Goal: Obtain resource: Obtain resource

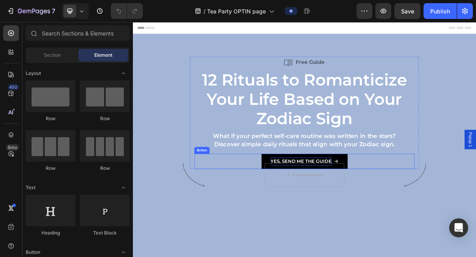
click at [405, 212] on strong "YES, SEND ME THE GUIDE" at bounding box center [365, 213] width 84 height 7
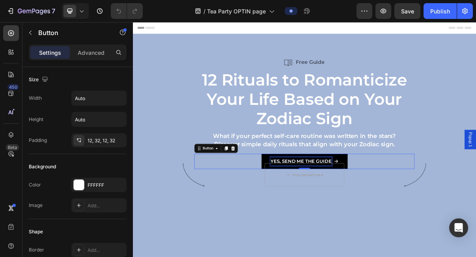
click at [405, 212] on strong "YES, SEND ME THE GUIDE" at bounding box center [365, 213] width 84 height 7
click at [416, 214] on icon at bounding box center [413, 214] width 5 height 4
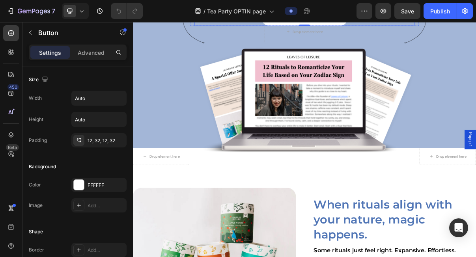
scroll to position [198, 0]
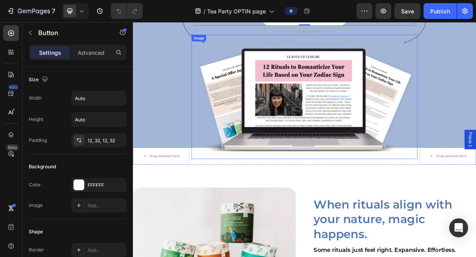
click at [433, 131] on img at bounding box center [369, 125] width 311 height 172
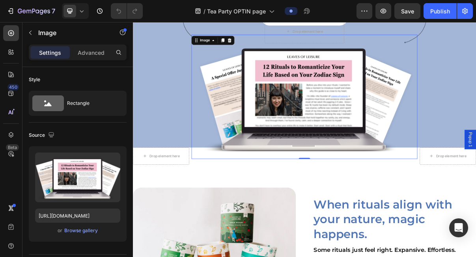
click at [349, 126] on img at bounding box center [369, 125] width 311 height 172
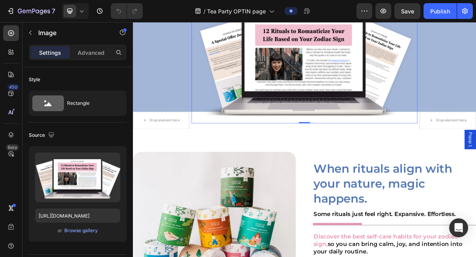
click at [410, 97] on img at bounding box center [369, 76] width 311 height 172
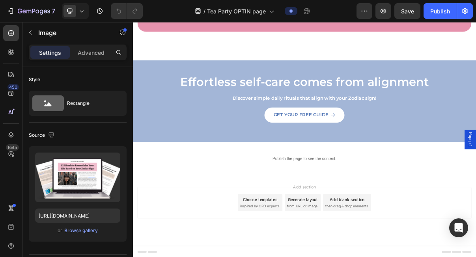
scroll to position [938, 0]
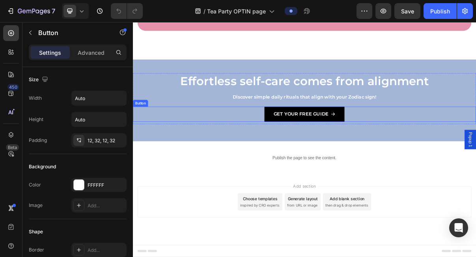
click at [406, 146] on icon at bounding box center [409, 149] width 6 height 6
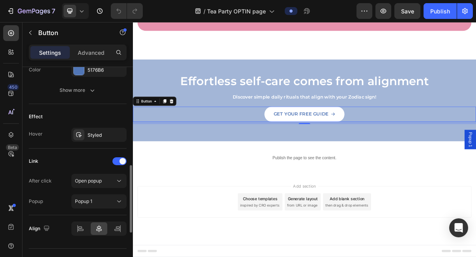
scroll to position [457, 0]
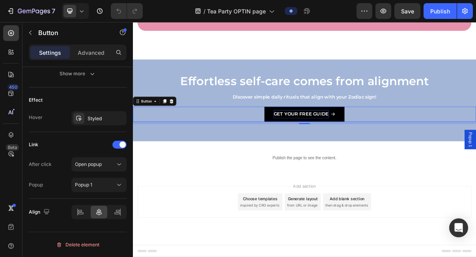
click at [365, 146] on strong "Get Your Free Guide" at bounding box center [365, 148] width 76 height 7
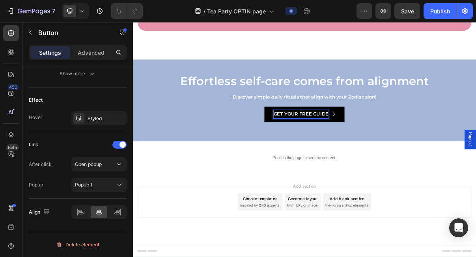
click at [365, 146] on strong "Get Your Free Guide" at bounding box center [365, 148] width 76 height 7
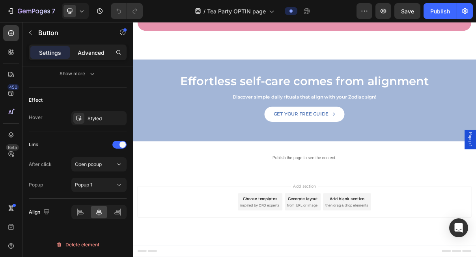
click at [93, 49] on p "Advanced" at bounding box center [91, 53] width 27 height 8
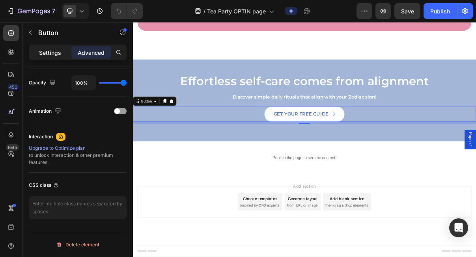
click at [51, 47] on div "Settings" at bounding box center [49, 52] width 39 height 13
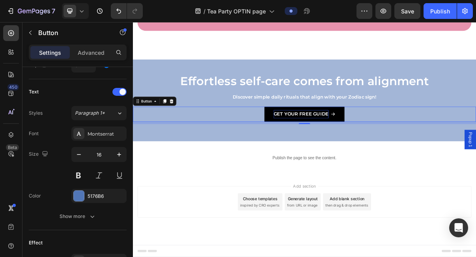
click at [410, 147] on icon at bounding box center [409, 149] width 6 height 6
click at [388, 147] on strong "Get Your Free Guide" at bounding box center [365, 148] width 76 height 7
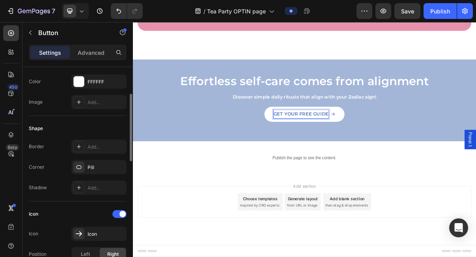
scroll to position [0, 0]
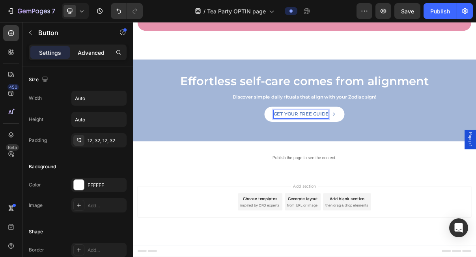
click at [102, 50] on p "Advanced" at bounding box center [91, 53] width 27 height 8
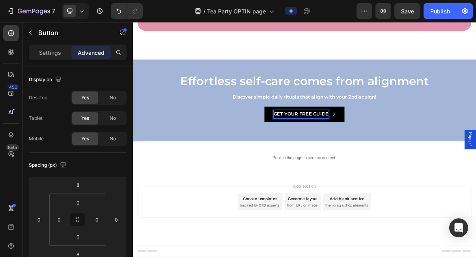
click at [360, 150] on strong "Get Your Free Guide" at bounding box center [365, 148] width 76 height 7
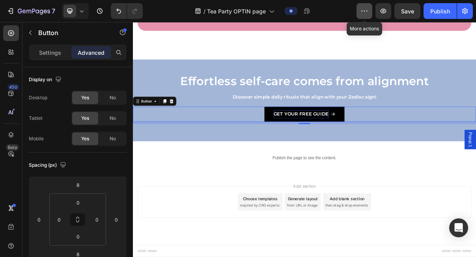
click at [371, 12] on button "button" at bounding box center [365, 11] width 16 height 16
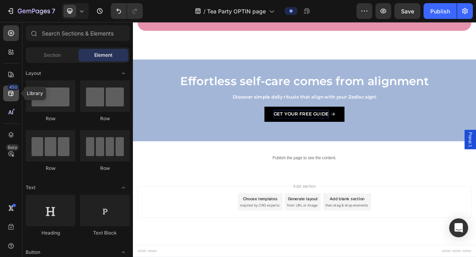
click at [14, 94] on icon at bounding box center [11, 94] width 8 height 8
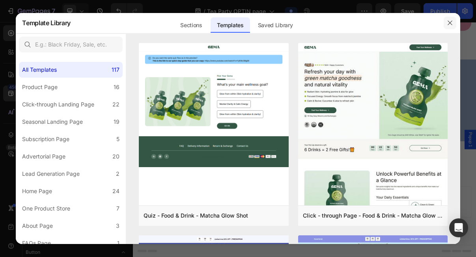
click at [451, 21] on icon "button" at bounding box center [450, 23] width 6 height 6
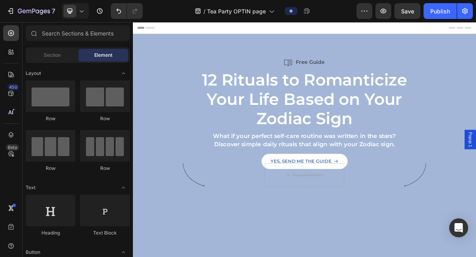
scroll to position [11, 0]
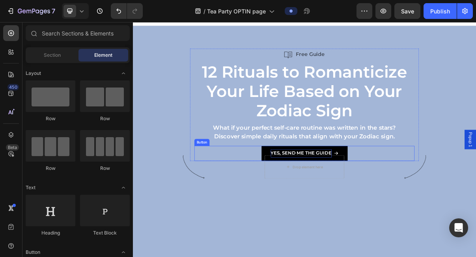
click at [385, 204] on strong "YES, SEND ME THE GUIDE" at bounding box center [365, 202] width 84 height 7
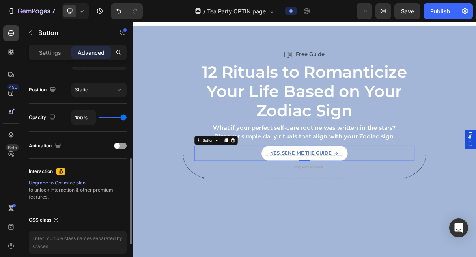
scroll to position [314, 0]
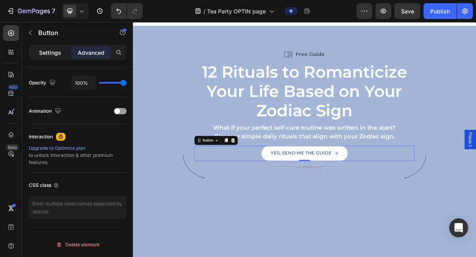
click at [52, 52] on p "Settings" at bounding box center [50, 53] width 22 height 8
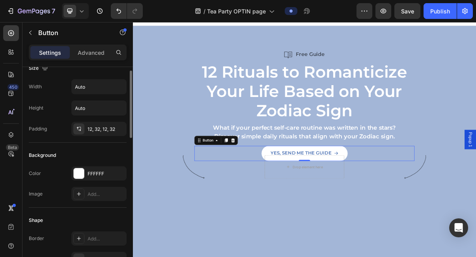
scroll to position [0, 0]
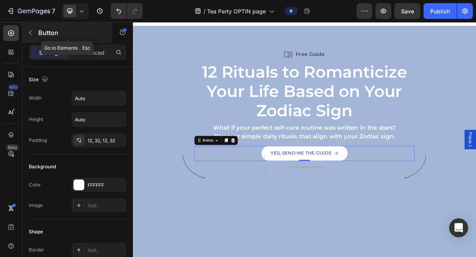
click at [30, 32] on icon "button" at bounding box center [30, 33] width 6 height 6
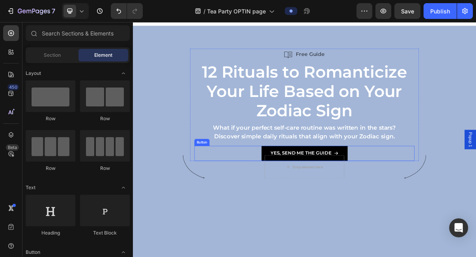
click at [348, 197] on link "YES, SEND ME THE GUIDE" at bounding box center [370, 203] width 119 height 21
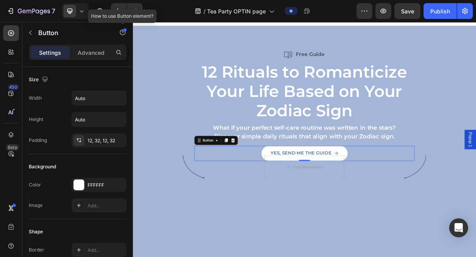
click at [124, 30] on div at bounding box center [125, 29] width 3 height 3
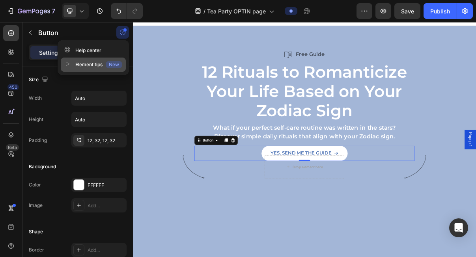
click at [73, 62] on div "Element tips New" at bounding box center [93, 65] width 58 height 8
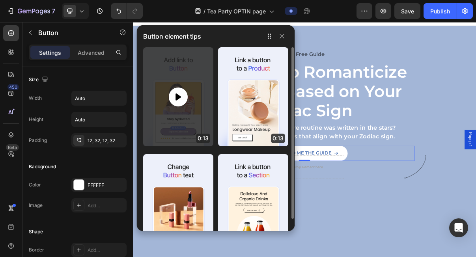
click at [176, 101] on icon at bounding box center [178, 96] width 9 height 9
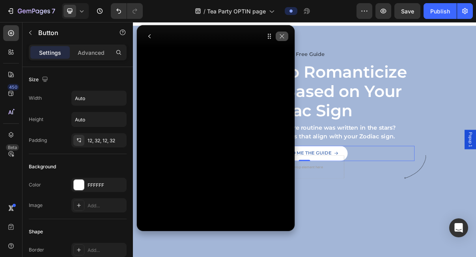
click at [284, 35] on icon "button" at bounding box center [282, 36] width 6 height 6
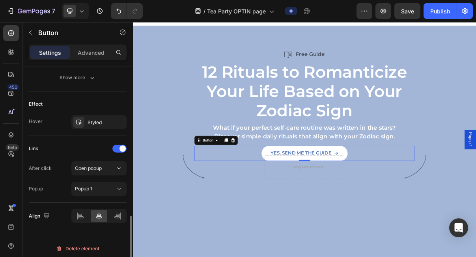
scroll to position [457, 0]
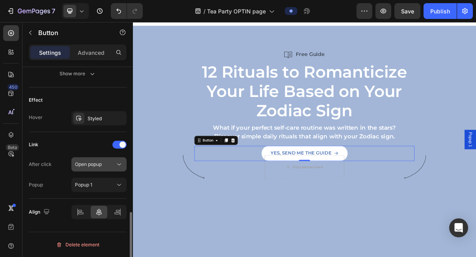
click at [121, 166] on icon at bounding box center [119, 165] width 8 height 8
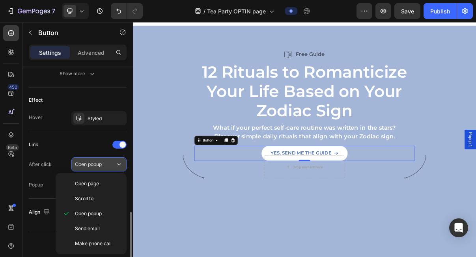
click at [121, 166] on icon at bounding box center [119, 165] width 8 height 8
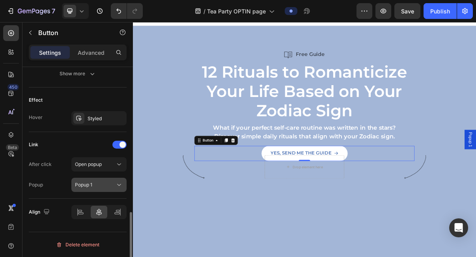
click at [118, 185] on icon at bounding box center [119, 185] width 4 height 2
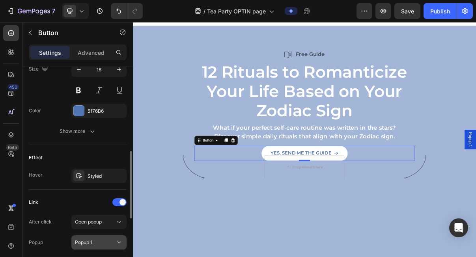
scroll to position [345, 0]
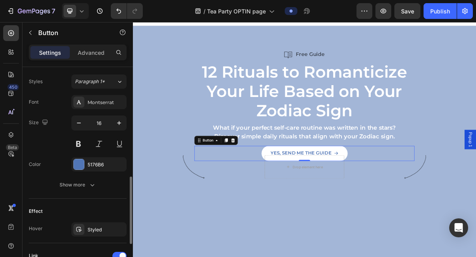
click at [93, 191] on button "Show more" at bounding box center [78, 185] width 98 height 14
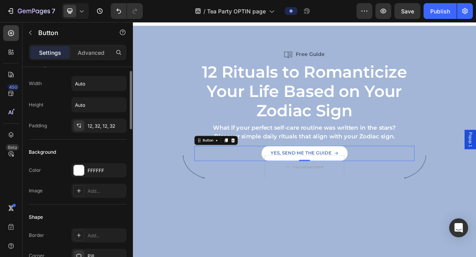
scroll to position [0, 0]
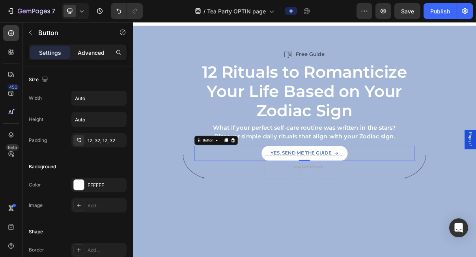
click at [91, 51] on p "Advanced" at bounding box center [91, 53] width 27 height 8
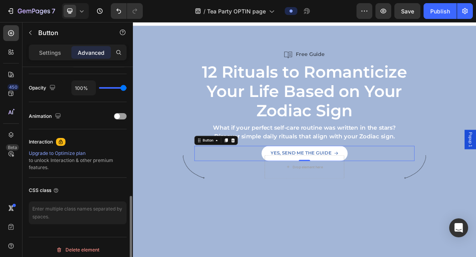
scroll to position [314, 0]
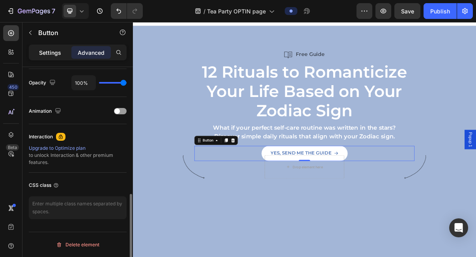
click at [57, 54] on p "Settings" at bounding box center [50, 53] width 22 height 8
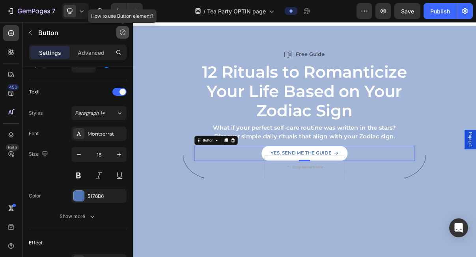
click at [126, 33] on button "button" at bounding box center [122, 32] width 13 height 13
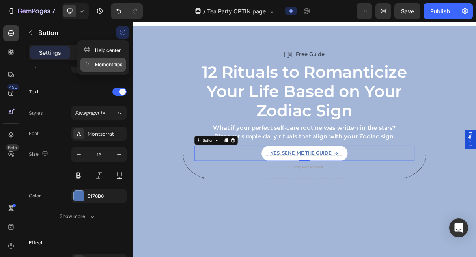
click at [114, 62] on div "Element tips" at bounding box center [103, 65] width 38 height 8
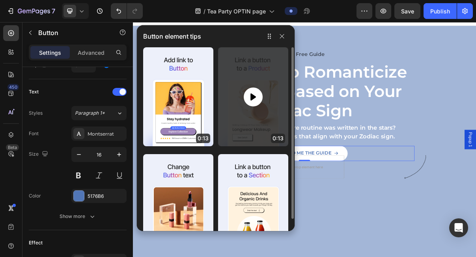
click at [256, 97] on icon at bounding box center [253, 96] width 9 height 9
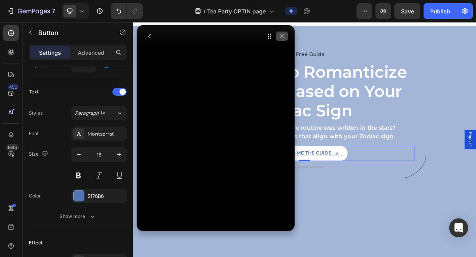
click at [284, 35] on icon "button" at bounding box center [282, 36] width 6 height 6
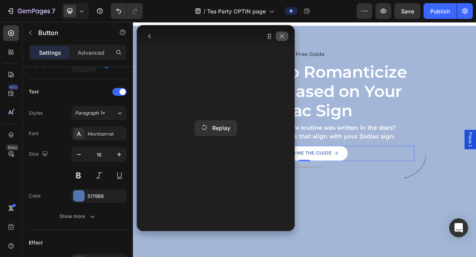
click at [286, 39] on button "button" at bounding box center [282, 36] width 13 height 9
click at [283, 36] on icon "button" at bounding box center [282, 36] width 4 height 4
click at [283, 35] on icon "button" at bounding box center [282, 36] width 6 height 6
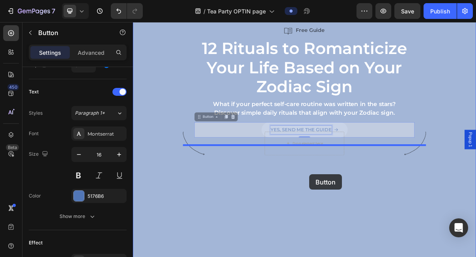
scroll to position [52, 0]
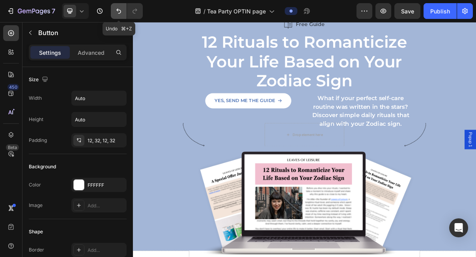
click at [118, 12] on icon "Undo/Redo" at bounding box center [119, 11] width 8 height 8
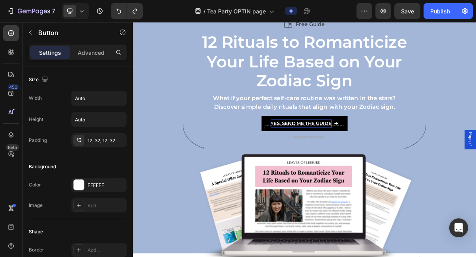
click at [348, 159] on strong "YES, SEND ME THE GUIDE" at bounding box center [365, 161] width 84 height 7
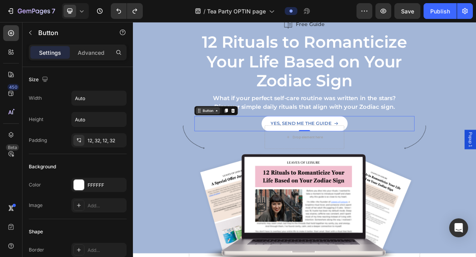
click at [251, 143] on icon at bounding box center [249, 144] width 6 height 6
click at [244, 147] on div "Button" at bounding box center [237, 144] width 18 height 7
click at [240, 148] on div "Button" at bounding box center [237, 144] width 34 height 9
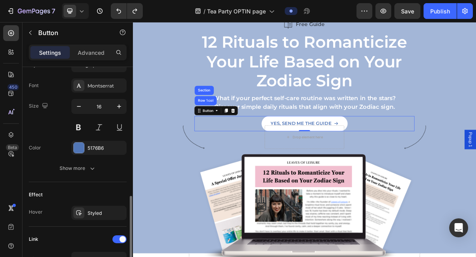
scroll to position [457, 0]
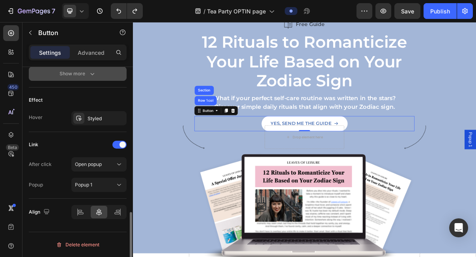
click at [96, 74] on button "Show more" at bounding box center [78, 74] width 98 height 14
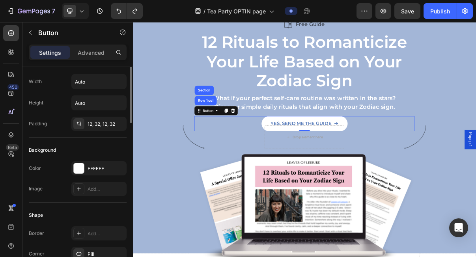
scroll to position [0, 0]
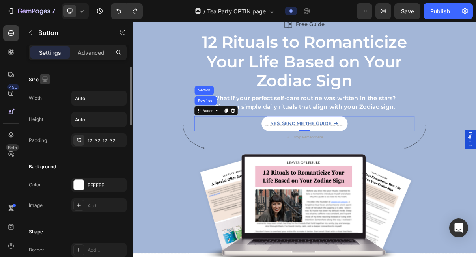
click at [43, 79] on icon "button" at bounding box center [45, 79] width 8 height 8
click at [99, 53] on p "Advanced" at bounding box center [91, 53] width 27 height 8
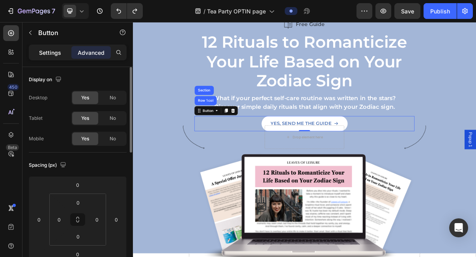
click at [48, 54] on p "Settings" at bounding box center [50, 53] width 22 height 8
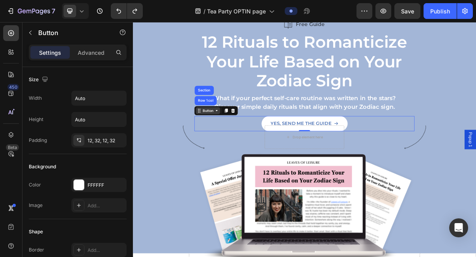
click at [250, 146] on icon at bounding box center [249, 144] width 6 height 6
click at [247, 146] on icon at bounding box center [249, 144] width 6 height 6
click at [261, 147] on icon at bounding box center [262, 144] width 6 height 6
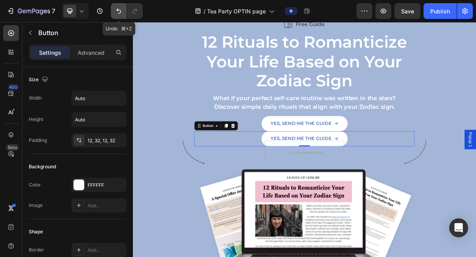
click at [119, 11] on icon "Undo/Redo" at bounding box center [119, 11] width 8 height 8
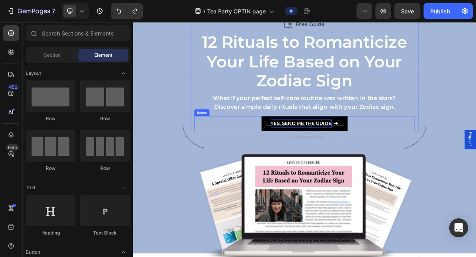
click at [361, 159] on strong "YES, SEND ME THE GUIDE" at bounding box center [365, 161] width 84 height 7
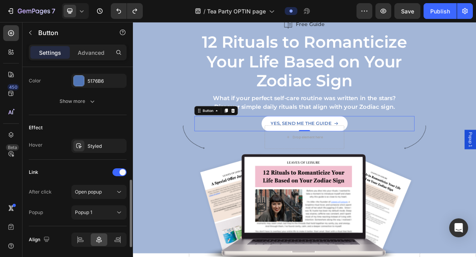
scroll to position [457, 0]
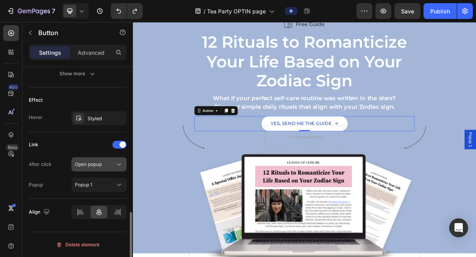
click at [120, 166] on icon at bounding box center [119, 165] width 8 height 8
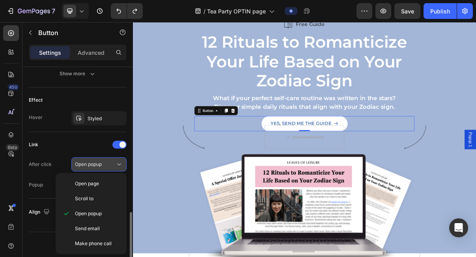
click at [120, 166] on icon at bounding box center [119, 165] width 8 height 8
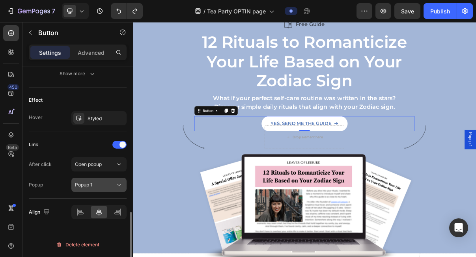
click at [116, 187] on icon at bounding box center [119, 185] width 8 height 8
click at [33, 145] on div "Link" at bounding box center [33, 144] width 9 height 7
click at [118, 147] on div at bounding box center [119, 145] width 14 height 8
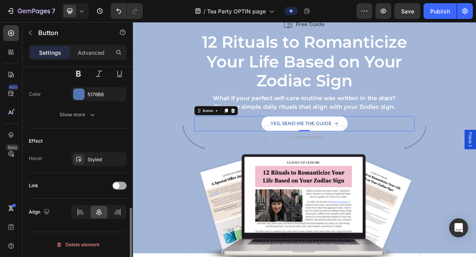
scroll to position [416, 0]
click at [117, 184] on span at bounding box center [116, 186] width 6 height 6
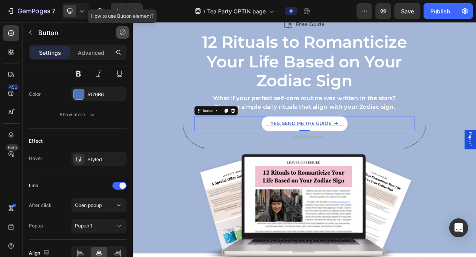
click at [123, 34] on icon "button" at bounding box center [123, 34] width 0 height 0
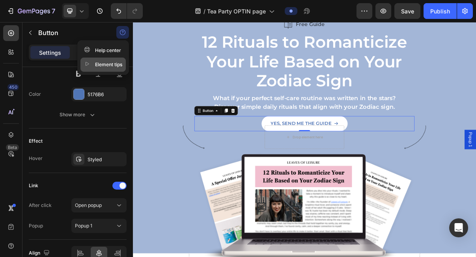
click at [116, 62] on div "Element tips" at bounding box center [103, 65] width 38 height 8
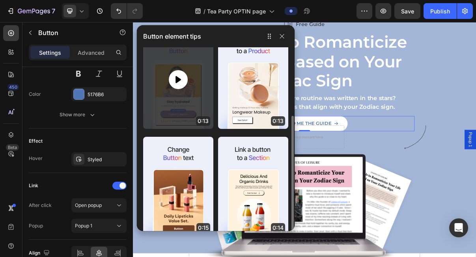
scroll to position [47, 0]
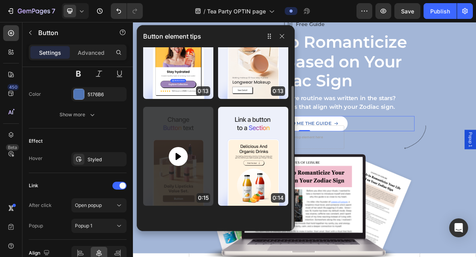
click at [180, 157] on icon at bounding box center [179, 156] width 6 height 7
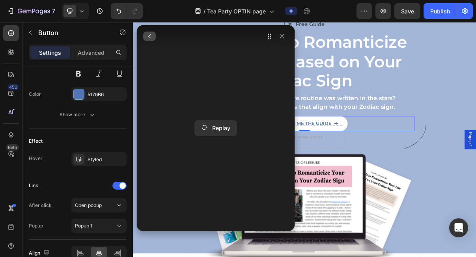
click at [146, 35] on icon "button" at bounding box center [149, 36] width 6 height 6
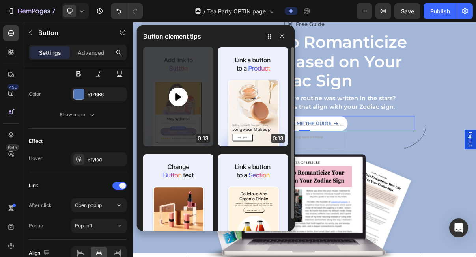
click at [182, 95] on icon at bounding box center [178, 96] width 9 height 9
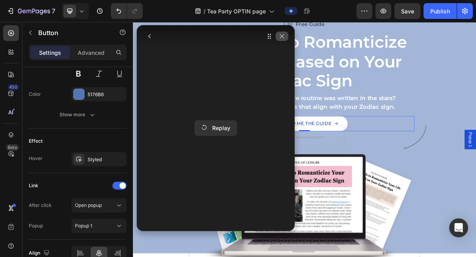
click at [284, 32] on button "button" at bounding box center [282, 36] width 13 height 9
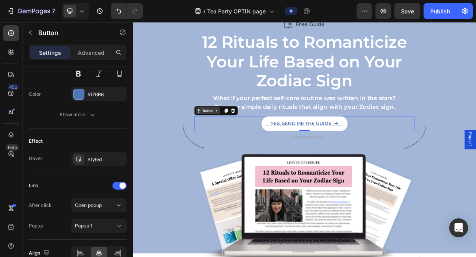
click at [225, 146] on icon at bounding box center [224, 144] width 6 height 6
click at [249, 146] on icon at bounding box center [249, 144] width 6 height 6
click at [247, 147] on icon at bounding box center [249, 144] width 6 height 6
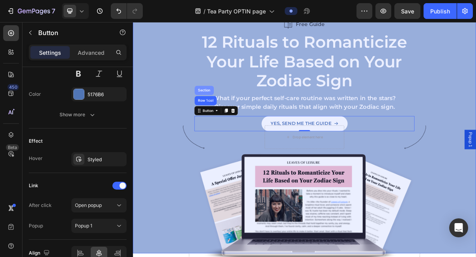
click at [232, 116] on div "Section" at bounding box center [231, 116] width 20 height 5
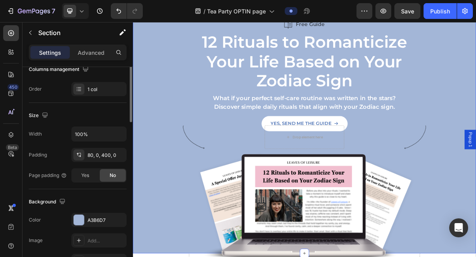
scroll to position [0, 0]
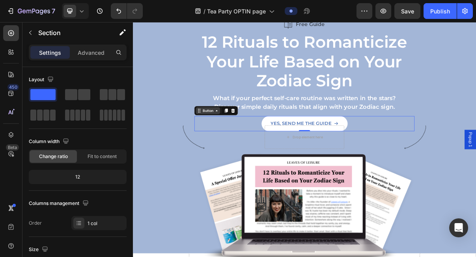
click at [226, 148] on div "Button" at bounding box center [237, 144] width 34 height 9
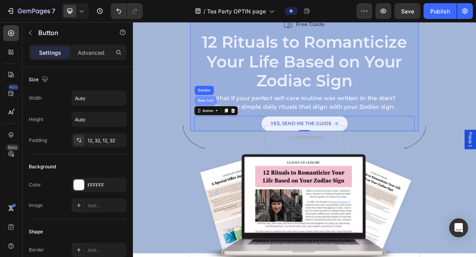
click at [237, 130] on div "Row 1 col" at bounding box center [233, 130] width 24 height 5
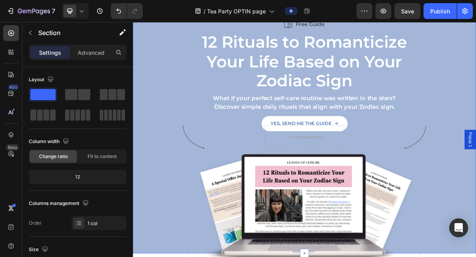
click at [173, 154] on div "Free Guide Item List 12 Rituals to Romanticize Your Life Based on Your Zodiac S…" at bounding box center [370, 101] width 474 height 166
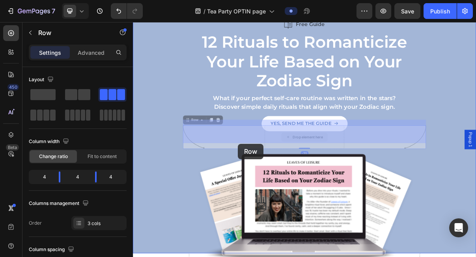
drag, startPoint x: 330, startPoint y: 184, endPoint x: 278, endPoint y: 190, distance: 52.0
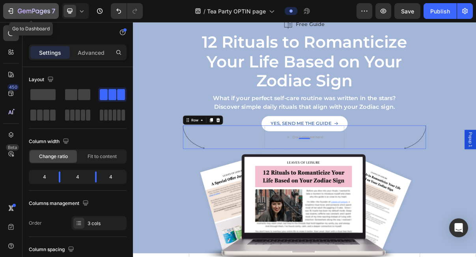
click at [12, 10] on icon "button" at bounding box center [11, 11] width 8 height 8
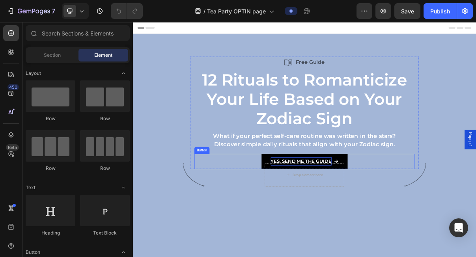
click at [330, 210] on p "YES, SEND ME THE GUIDE" at bounding box center [365, 214] width 84 height 11
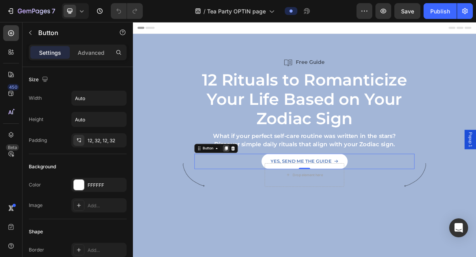
click at [259, 197] on icon at bounding box center [262, 196] width 6 height 6
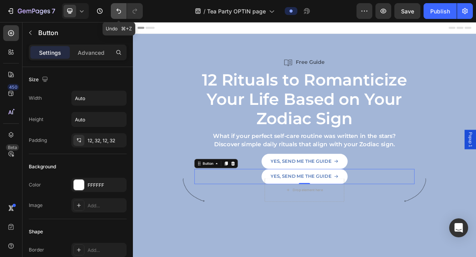
click at [118, 12] on icon "Undo/Redo" at bounding box center [119, 11] width 8 height 8
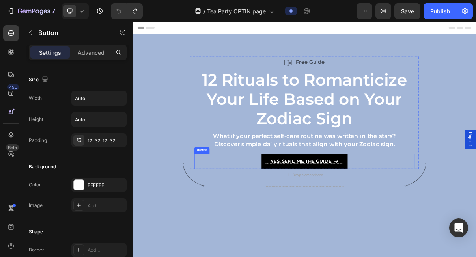
click at [329, 208] on link "YES, SEND ME THE GUIDE" at bounding box center [370, 214] width 119 height 21
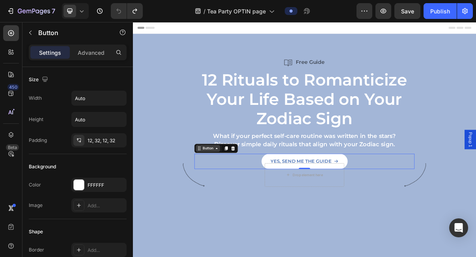
click at [249, 194] on icon at bounding box center [249, 196] width 6 height 6
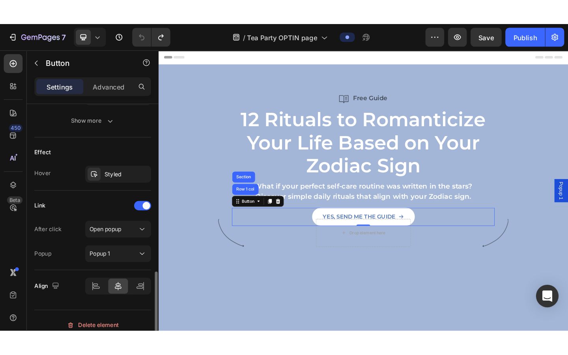
scroll to position [457, 0]
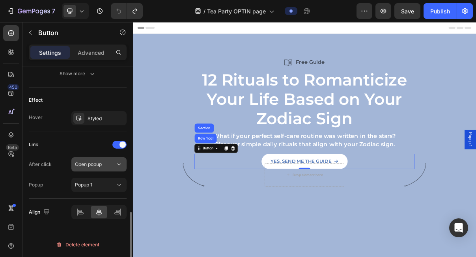
click at [114, 166] on div "Open popup" at bounding box center [95, 164] width 40 height 7
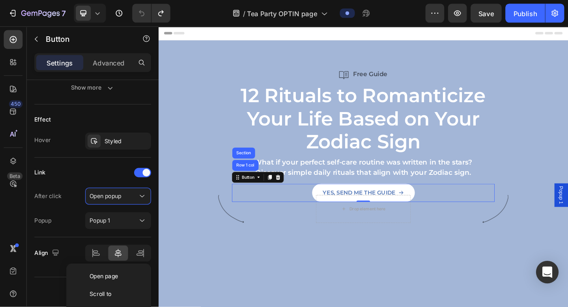
scroll to position [359, 0]
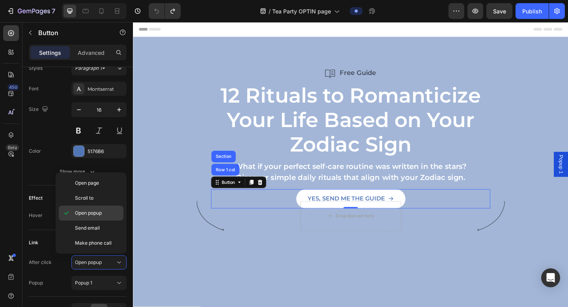
click at [78, 216] on span "Open popup" at bounding box center [88, 213] width 27 height 7
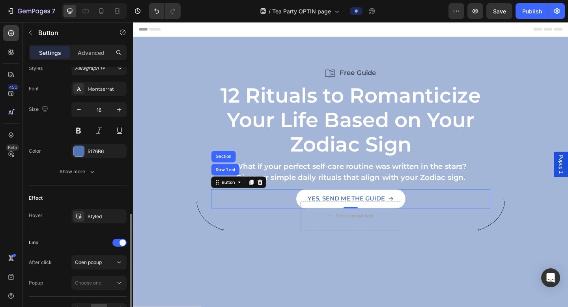
scroll to position [407, 0]
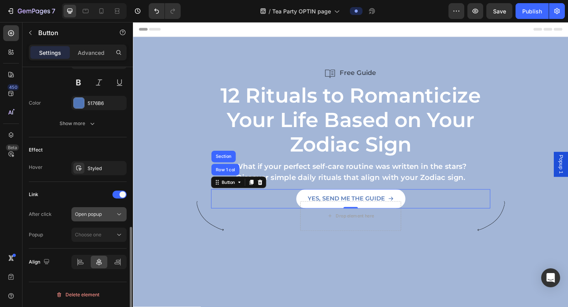
click at [109, 216] on div "Open popup" at bounding box center [95, 214] width 40 height 7
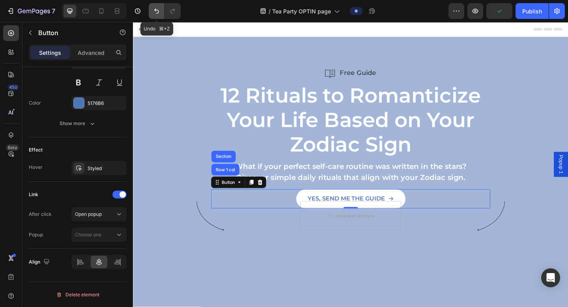
click at [153, 12] on icon "Undo/Redo" at bounding box center [157, 11] width 8 height 8
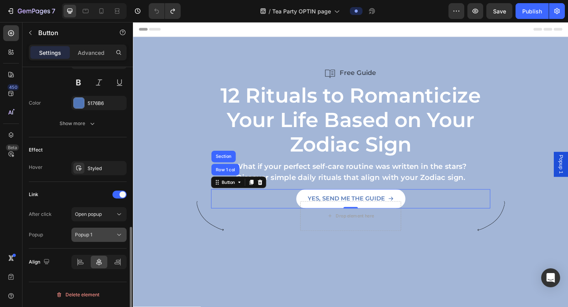
click at [111, 234] on div "Popup 1" at bounding box center [95, 234] width 40 height 7
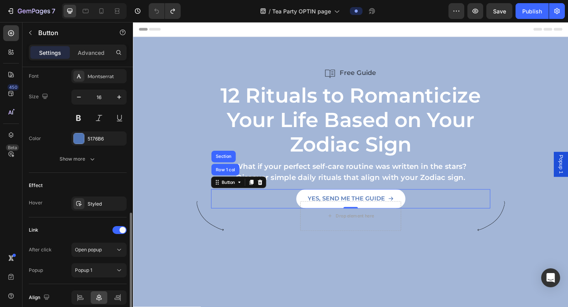
scroll to position [314, 0]
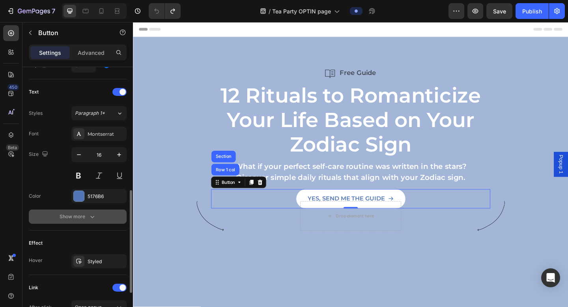
click at [86, 216] on div "Show more" at bounding box center [78, 217] width 37 height 8
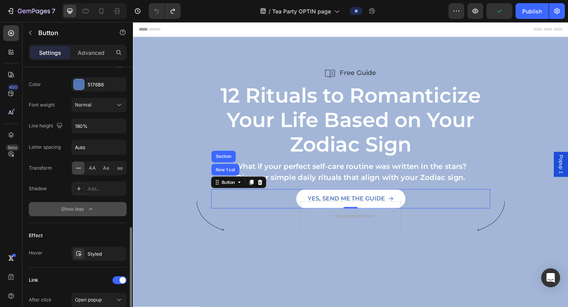
scroll to position [437, 0]
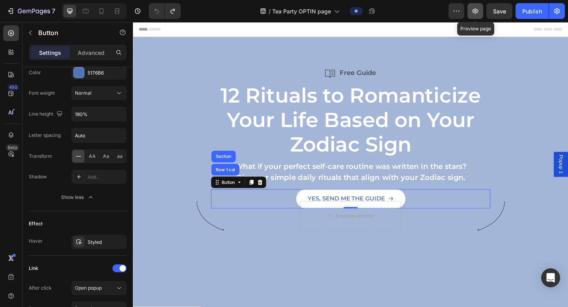
click at [475, 16] on button "button" at bounding box center [476, 11] width 16 height 16
click at [10, 56] on div at bounding box center [11, 52] width 16 height 16
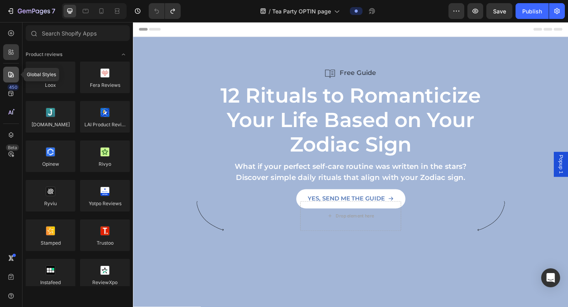
click at [9, 73] on icon at bounding box center [11, 75] width 8 height 8
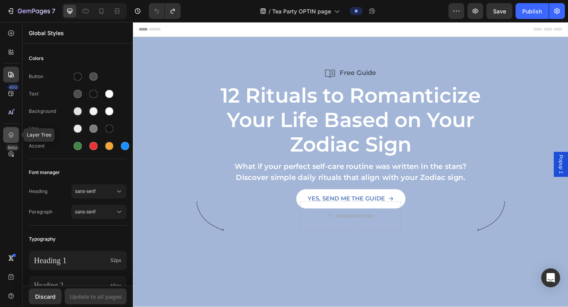
click at [9, 133] on icon at bounding box center [11, 135] width 8 height 8
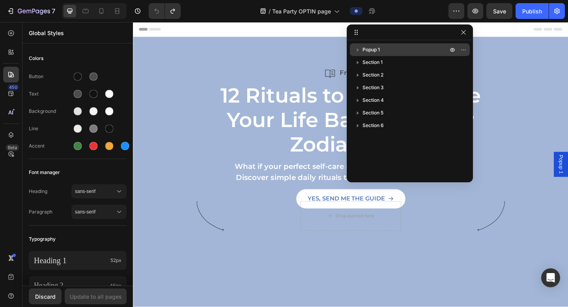
click at [358, 48] on icon "button" at bounding box center [358, 50] width 8 height 8
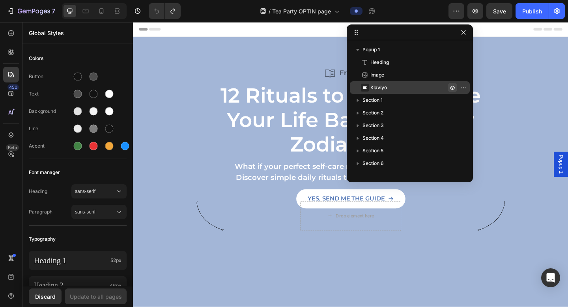
click at [453, 86] on icon "button" at bounding box center [453, 87] width 6 height 6
click at [454, 89] on icon "button" at bounding box center [453, 87] width 6 height 6
click at [463, 89] on icon "button" at bounding box center [464, 87] width 6 height 6
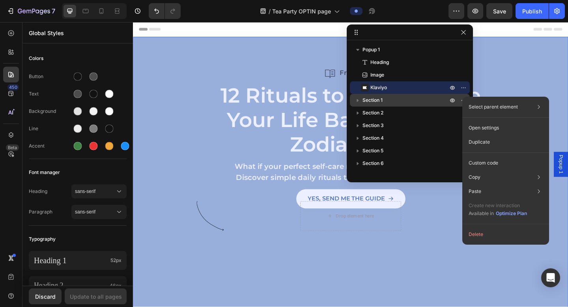
click at [357, 100] on icon "button" at bounding box center [358, 100] width 2 height 3
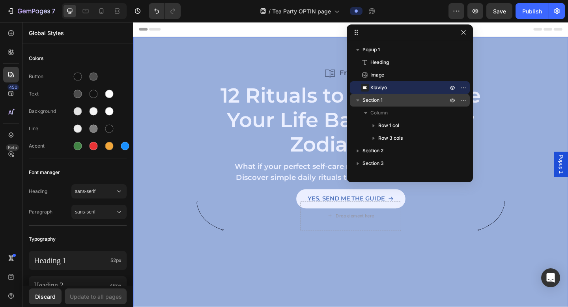
click at [357, 100] on icon "button" at bounding box center [357, 100] width 3 height 2
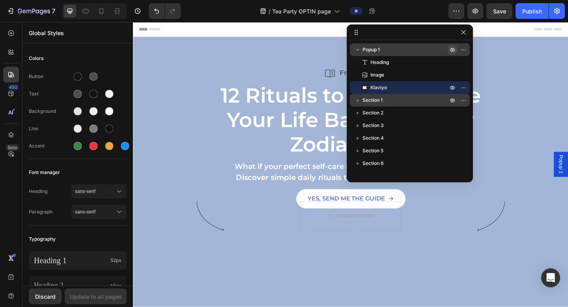
click at [451, 49] on icon "button" at bounding box center [453, 50] width 6 height 6
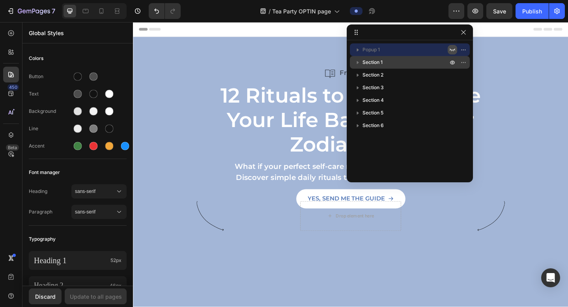
click at [451, 49] on icon "button" at bounding box center [453, 50] width 6 height 6
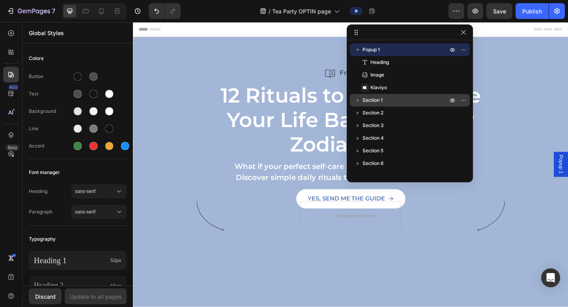
click at [359, 52] on icon "button" at bounding box center [358, 50] width 8 height 8
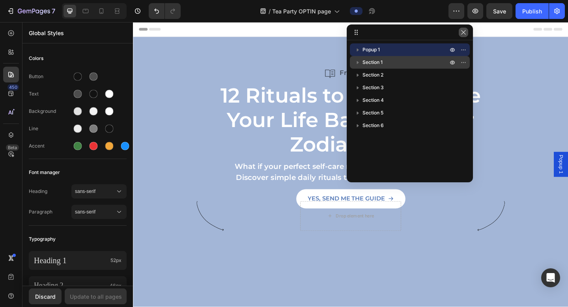
click at [467, 31] on button "button" at bounding box center [463, 32] width 9 height 9
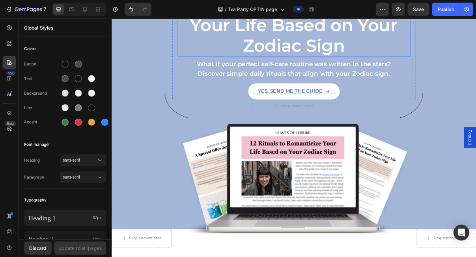
scroll to position [59, 0]
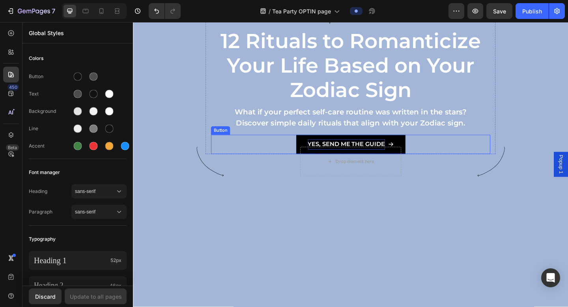
click at [395, 152] on strong "YES, SEND ME THE GUIDE" at bounding box center [365, 154] width 84 height 7
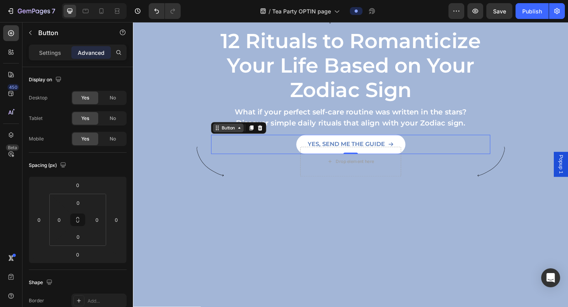
click at [249, 139] on icon at bounding box center [249, 137] width 6 height 6
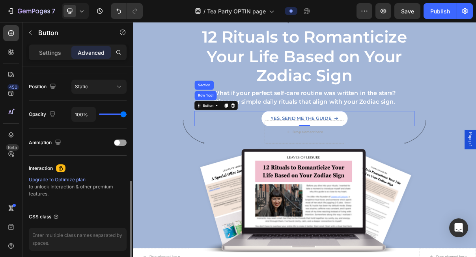
scroll to position [314, 0]
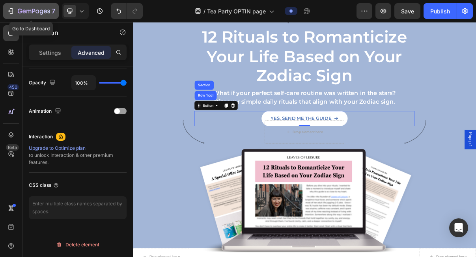
click at [13, 8] on icon "button" at bounding box center [11, 11] width 8 height 8
